Goal: Navigation & Orientation: Find specific page/section

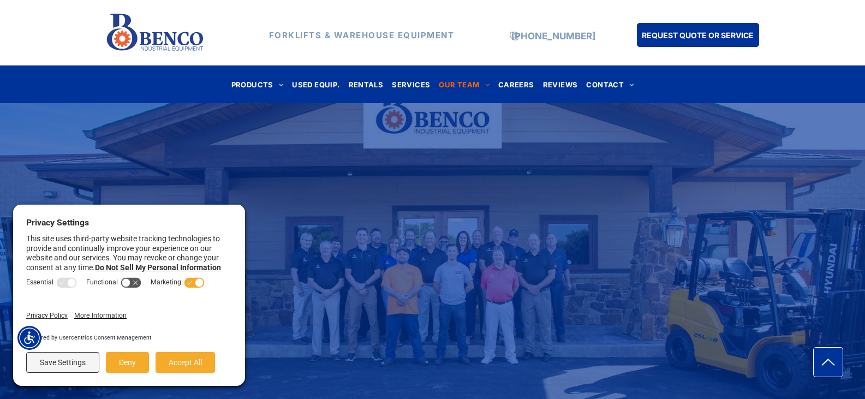
click at [193, 348] on div "Save Settings Deny Accept All" at bounding box center [129, 364] width 206 height 32
click at [198, 361] on button "Accept All" at bounding box center [185, 362] width 59 height 21
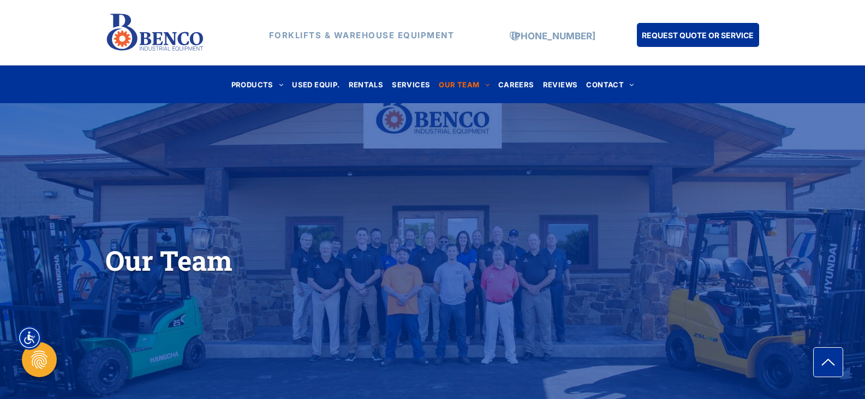
click at [574, 137] on div "Our Team" at bounding box center [432, 247] width 865 height 238
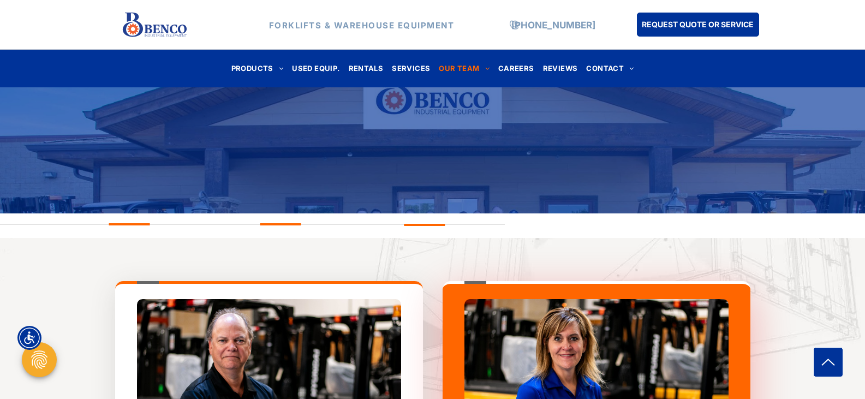
scroll to position [237, 0]
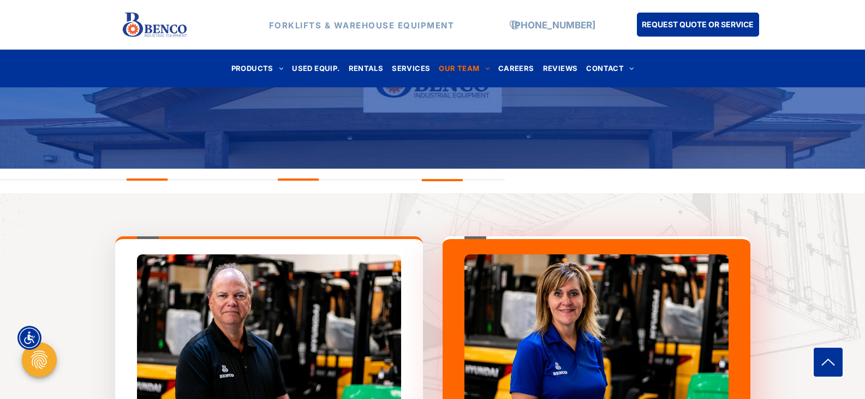
click at [157, 21] on img at bounding box center [154, 24] width 65 height 31
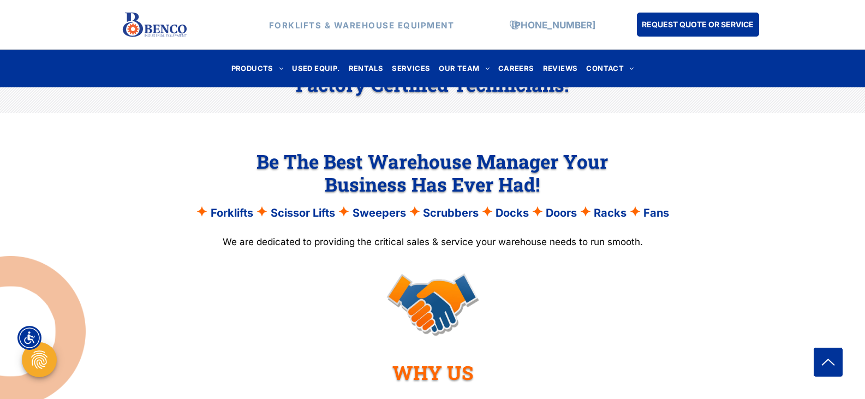
scroll to position [854, 0]
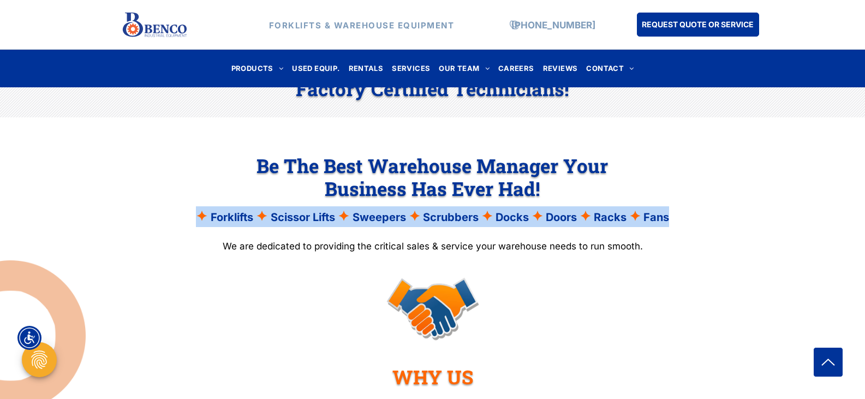
drag, startPoint x: 448, startPoint y: 191, endPoint x: 204, endPoint y: 176, distance: 245.0
click at [204, 206] on p "✦ Forklifts ✦ Scissor Lifts ✦ Sweepers ✦ Scrubbers ✦ Docks ✦ Doors ✦ Racks ✦ Fa…" at bounding box center [432, 216] width 489 height 21
copy p "✦ Forklifts ✦ Scissor Lifts ✦ Sweepers ✦ Scrubbers ✦ Docks ✦ Doors ✦ Racks ✦ Fa…"
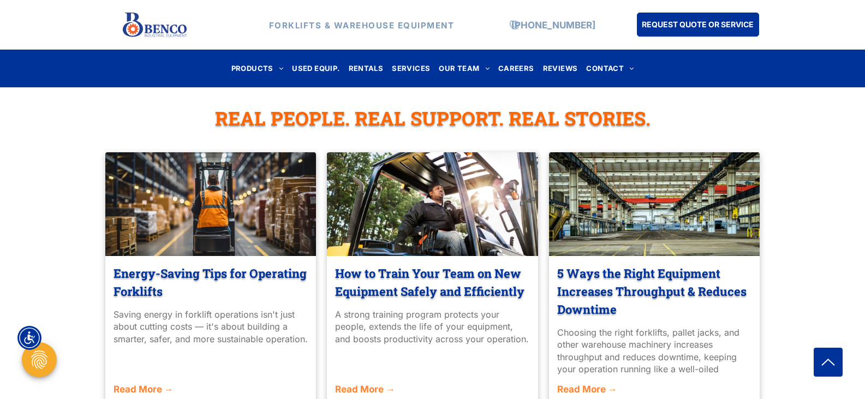
scroll to position [2463, 0]
